Goal: Information Seeking & Learning: Find specific fact

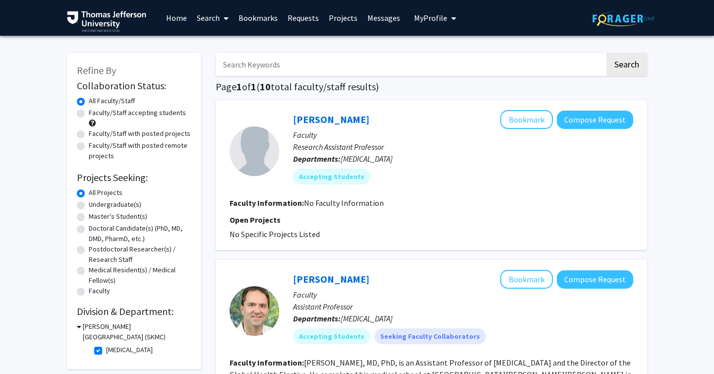
click at [277, 61] on input "Search Keywords" at bounding box center [410, 64] width 389 height 23
click at [119, 16] on img at bounding box center [106, 21] width 79 height 21
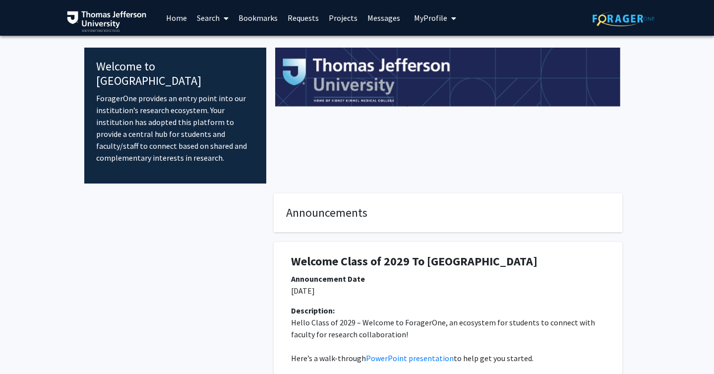
click at [205, 16] on link "Search" at bounding box center [213, 17] width 42 height 35
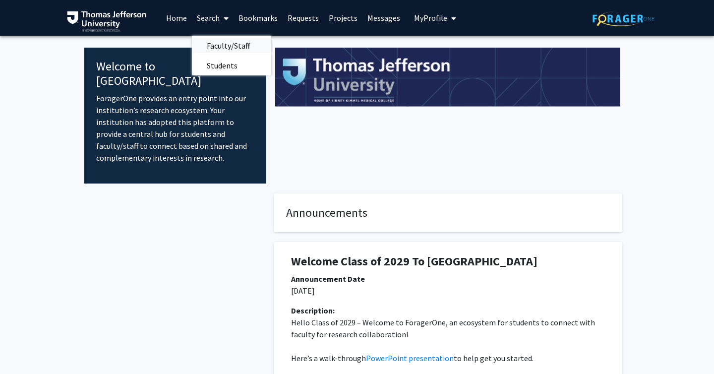
click at [216, 47] on span "Faculty/Staff" at bounding box center [228, 46] width 73 height 20
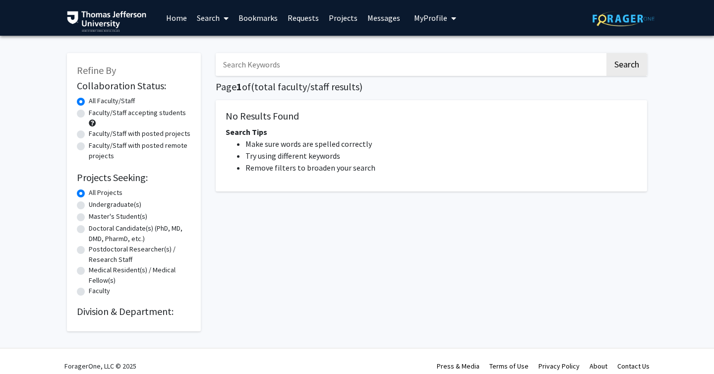
click at [263, 62] on input "Search Keywords" at bounding box center [410, 64] width 389 height 23
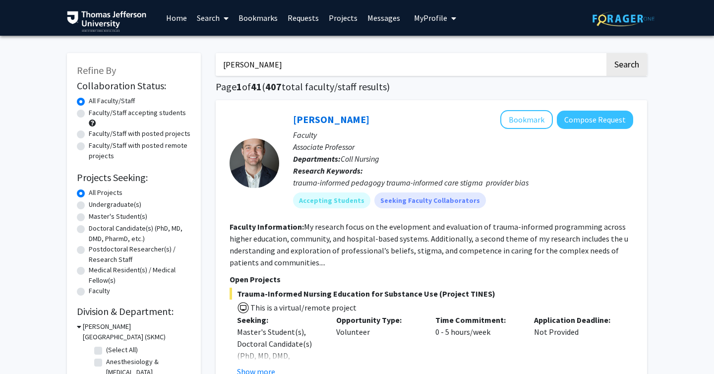
type input "[PERSON_NAME]"
click at [606, 53] on button "Search" at bounding box center [626, 64] width 41 height 23
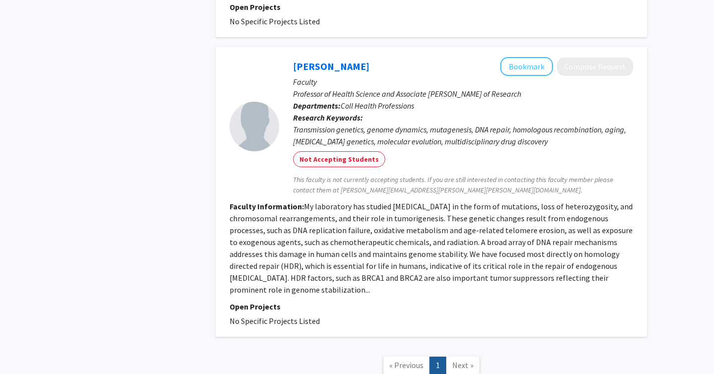
scroll to position [804, 0]
